Goal: Information Seeking & Learning: Learn about a topic

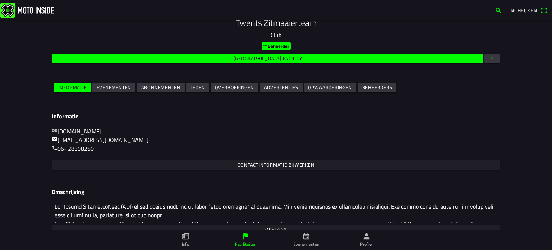
scroll to position [95, 0]
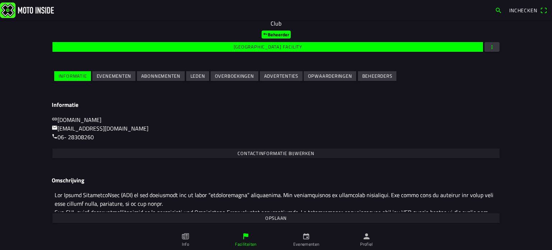
click at [0, 0] on slot "Evenementen" at bounding box center [0, 0] width 0 height 0
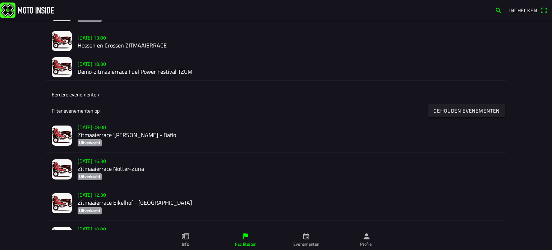
scroll to position [251, 0]
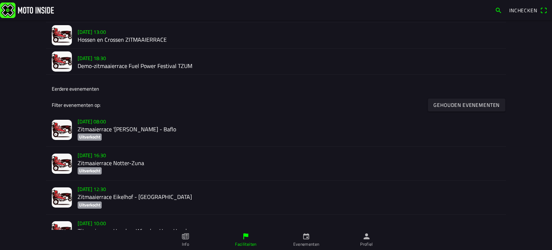
click at [0, 0] on slot "[DATE] 08:00" at bounding box center [0, 0] width 0 height 0
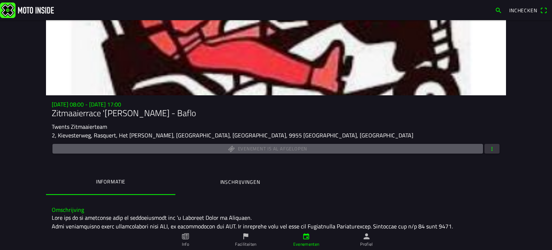
click at [494, 145] on button "button" at bounding box center [491, 149] width 15 height 10
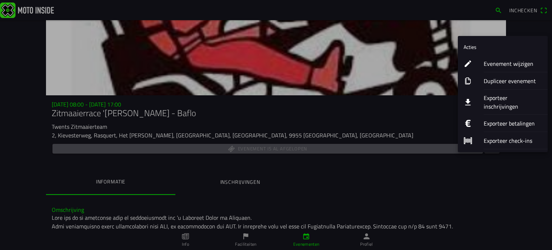
click at [504, 119] on ion-label "Exporteer betalingen" at bounding box center [512, 123] width 58 height 9
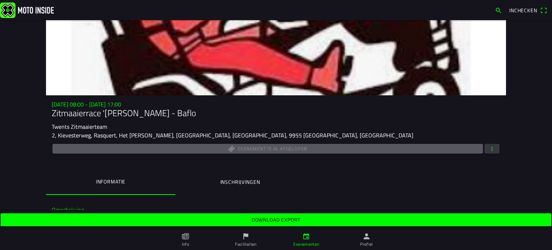
click at [0, 0] on slot "Download export" at bounding box center [0, 0] width 0 height 0
click at [490, 149] on span "button" at bounding box center [491, 149] width 6 height 10
click at [278, 176] on ion-backdrop at bounding box center [276, 125] width 552 height 250
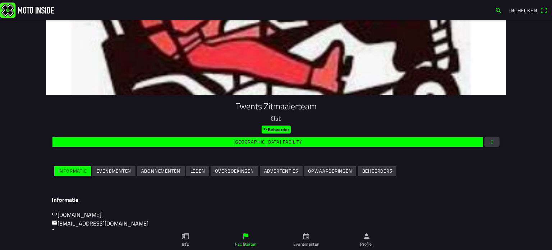
drag, startPoint x: 115, startPoint y: 169, endPoint x: 129, endPoint y: 171, distance: 13.5
click at [0, 0] on slot "Evenementen" at bounding box center [0, 0] width 0 height 0
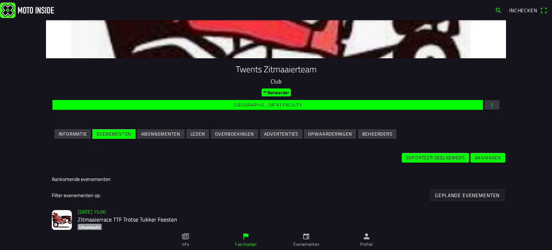
scroll to position [108, 0]
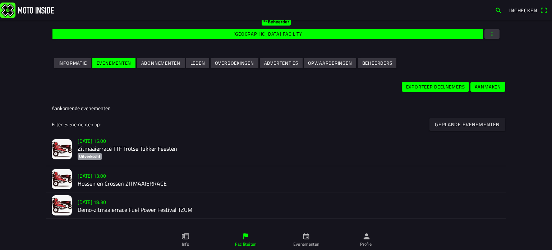
click at [0, 0] on slot "[DATE] 13:00" at bounding box center [0, 0] width 0 height 0
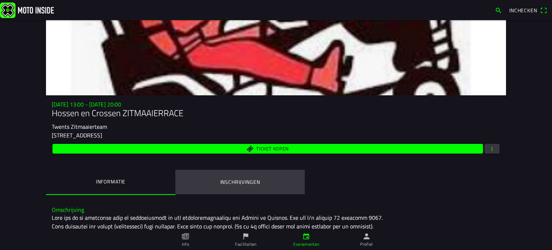
click at [244, 177] on button "Inschrijvingen" at bounding box center [239, 181] width 129 height 24
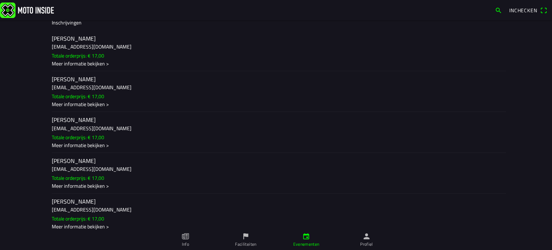
scroll to position [190, 0]
click at [89, 104] on div "Meer informatie bekijken >" at bounding box center [276, 103] width 448 height 8
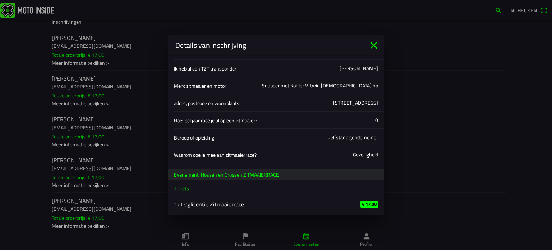
scroll to position [228, 0]
click at [370, 43] on icon "close" at bounding box center [373, 44] width 11 height 11
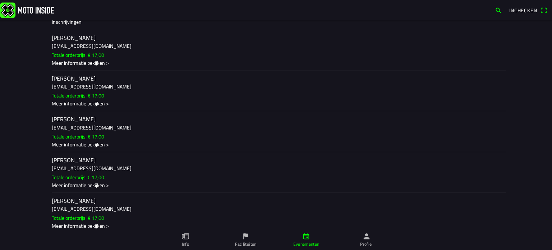
click at [72, 143] on div "Meer informatie bekijken >" at bounding box center [276, 144] width 448 height 8
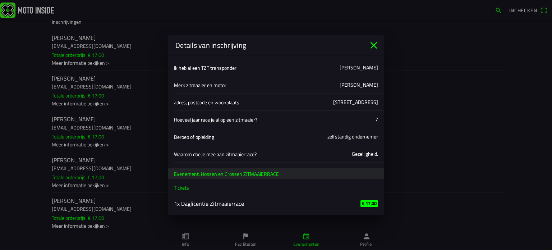
click at [373, 41] on icon "close" at bounding box center [373, 44] width 11 height 11
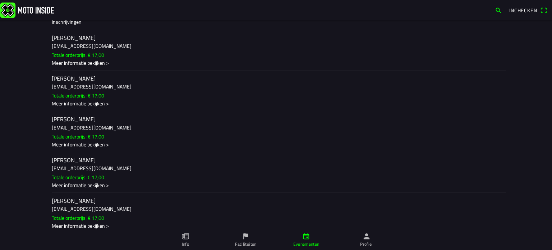
click at [85, 185] on div "Meer informatie bekijken >" at bounding box center [276, 185] width 448 height 8
click at [80, 224] on div "Meer informatie bekijken >" at bounding box center [276, 226] width 448 height 8
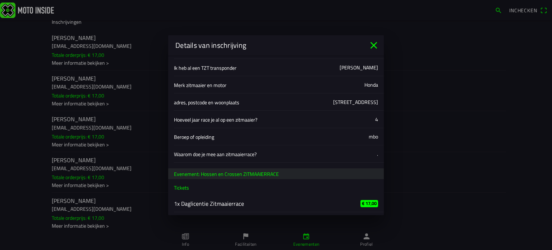
click at [369, 42] on icon "close" at bounding box center [373, 44] width 11 height 11
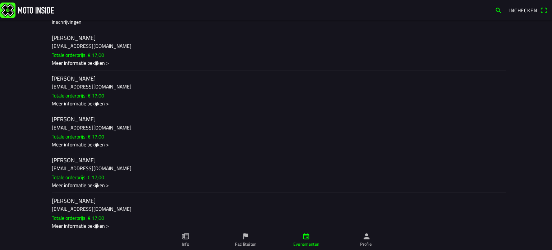
click at [0, 0] on slot "Totale orderprijs: € 17,00" at bounding box center [0, 0] width 0 height 0
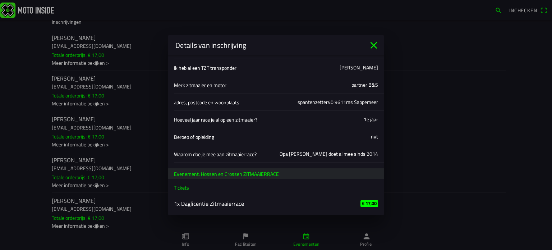
drag, startPoint x: 373, startPoint y: 42, endPoint x: 293, endPoint y: 59, distance: 81.8
click at [373, 42] on icon "close" at bounding box center [373, 44] width 11 height 11
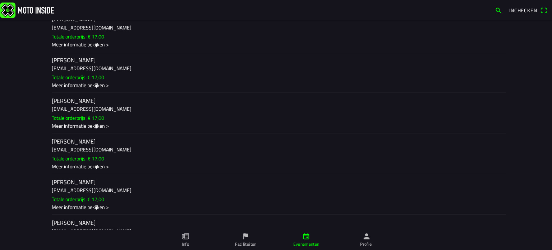
scroll to position [333, 0]
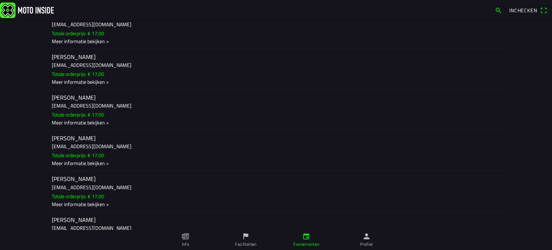
click at [87, 165] on div "Meer informatie bekijken >" at bounding box center [276, 163] width 448 height 8
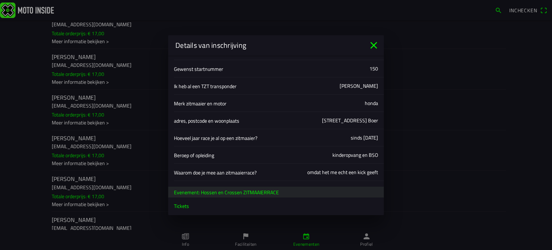
scroll to position [228, 0]
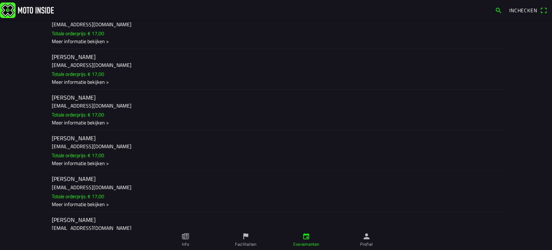
click at [71, 123] on ion-backdrop at bounding box center [276, 125] width 552 height 250
click at [81, 122] on div "Meer informatie bekijken >" at bounding box center [276, 122] width 448 height 8
click at [75, 207] on div "Meer informatie bekijken >" at bounding box center [276, 204] width 448 height 8
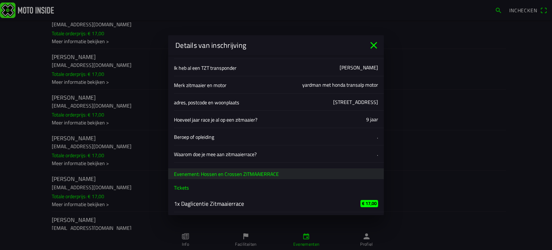
click at [373, 38] on div "Details van inschrijving" at bounding box center [275, 45] width 215 height 20
drag, startPoint x: 372, startPoint y: 41, endPoint x: 280, endPoint y: 90, distance: 104.6
click at [372, 41] on icon "close" at bounding box center [373, 44] width 11 height 11
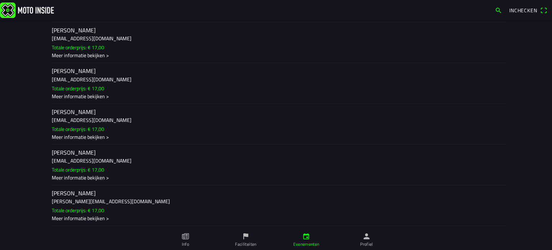
scroll to position [488, 0]
click at [0, 0] on slot "Totale orderprijs: € 17,00" at bounding box center [0, 0] width 0 height 0
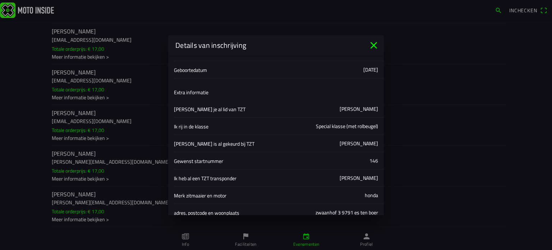
scroll to position [228, 0]
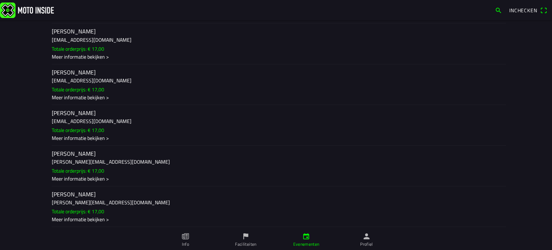
click at [74, 175] on div "Meer informatie bekijken >" at bounding box center [276, 179] width 448 height 8
click at [70, 215] on ion-backdrop at bounding box center [276, 125] width 552 height 250
click at [90, 218] on div "Meer informatie bekijken >" at bounding box center [276, 219] width 448 height 8
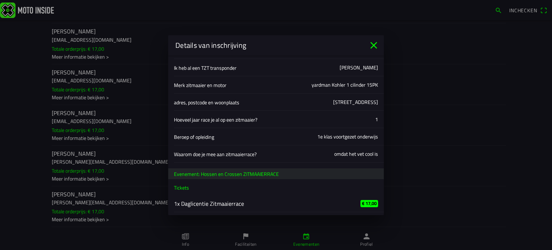
drag, startPoint x: 374, startPoint y: 43, endPoint x: 263, endPoint y: 75, distance: 115.2
click at [373, 42] on icon "close" at bounding box center [373, 44] width 11 height 11
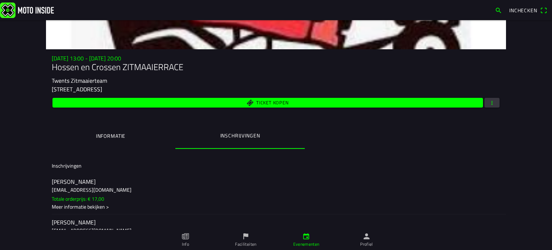
scroll to position [0, 0]
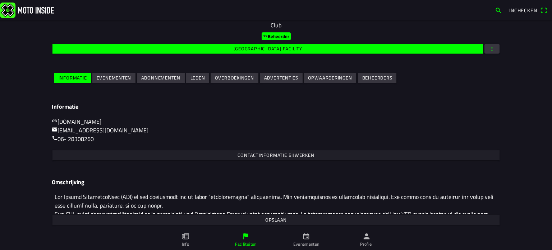
scroll to position [95, 0]
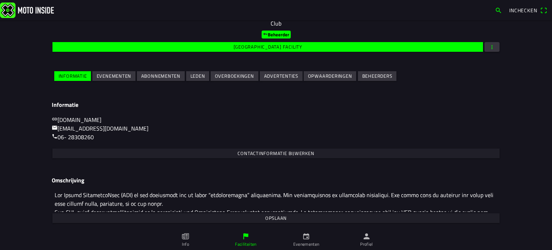
click at [0, 0] on slot "Evenementen" at bounding box center [0, 0] width 0 height 0
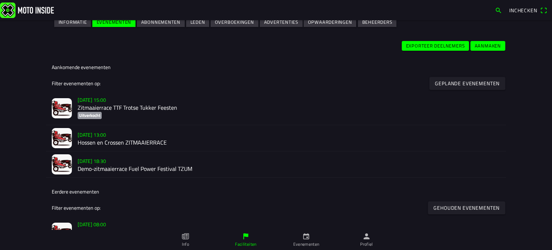
scroll to position [180, 0]
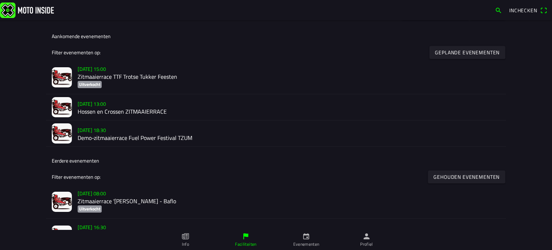
click at [0, 0] on slot "[DATE] 18:30" at bounding box center [0, 0] width 0 height 0
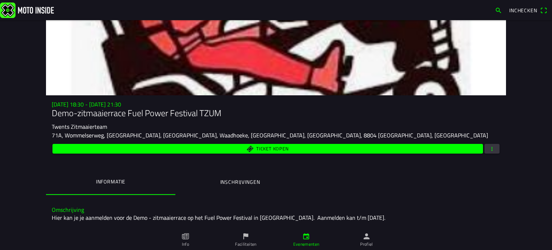
click at [242, 181] on ion-label "Inschrijvingen" at bounding box center [240, 182] width 40 height 8
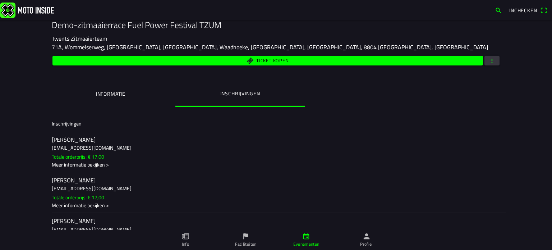
scroll to position [72, 0]
